Goal: Contribute content

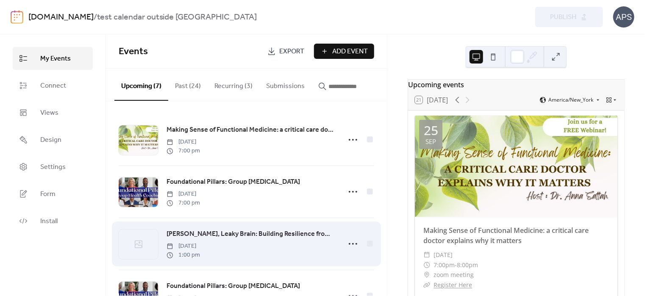
click at [147, 244] on div at bounding box center [138, 245] width 39 height 30
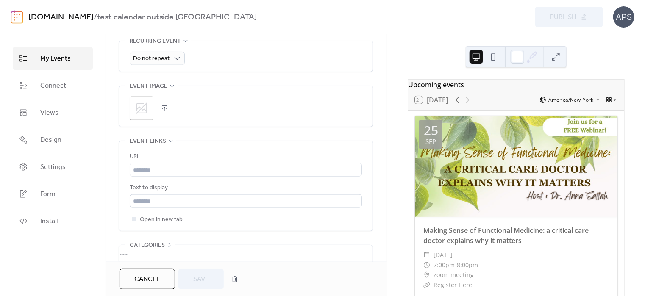
scroll to position [397, 0]
click at [145, 109] on icon at bounding box center [142, 106] width 12 height 12
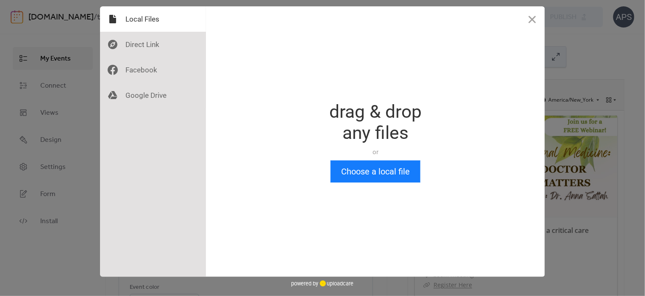
scroll to position [0, 0]
click at [362, 175] on button "Choose a local file" at bounding box center [376, 172] width 90 height 22
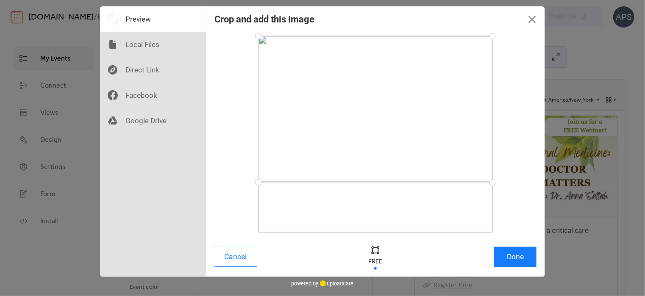
drag, startPoint x: 491, startPoint y: 232, endPoint x: 503, endPoint y: 182, distance: 51.0
click at [503, 182] on div at bounding box center [375, 134] width 322 height 197
click at [522, 253] on button "Done" at bounding box center [515, 257] width 42 height 20
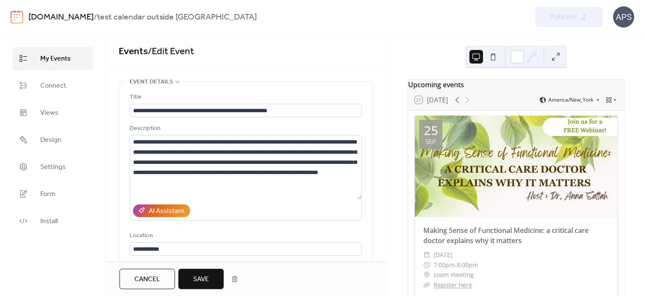
click at [211, 273] on button "Save" at bounding box center [200, 279] width 45 height 20
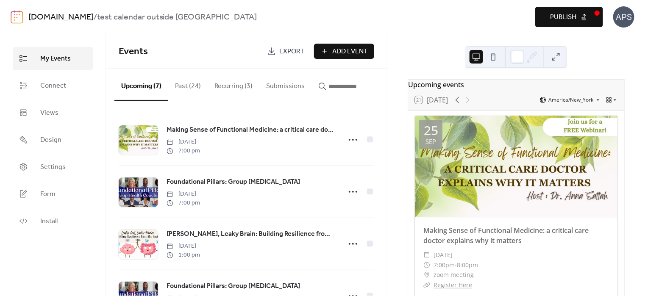
click at [568, 17] on span "Publish" at bounding box center [563, 17] width 26 height 10
